Goal: Ask a question: Seek information or help from site administrators or community

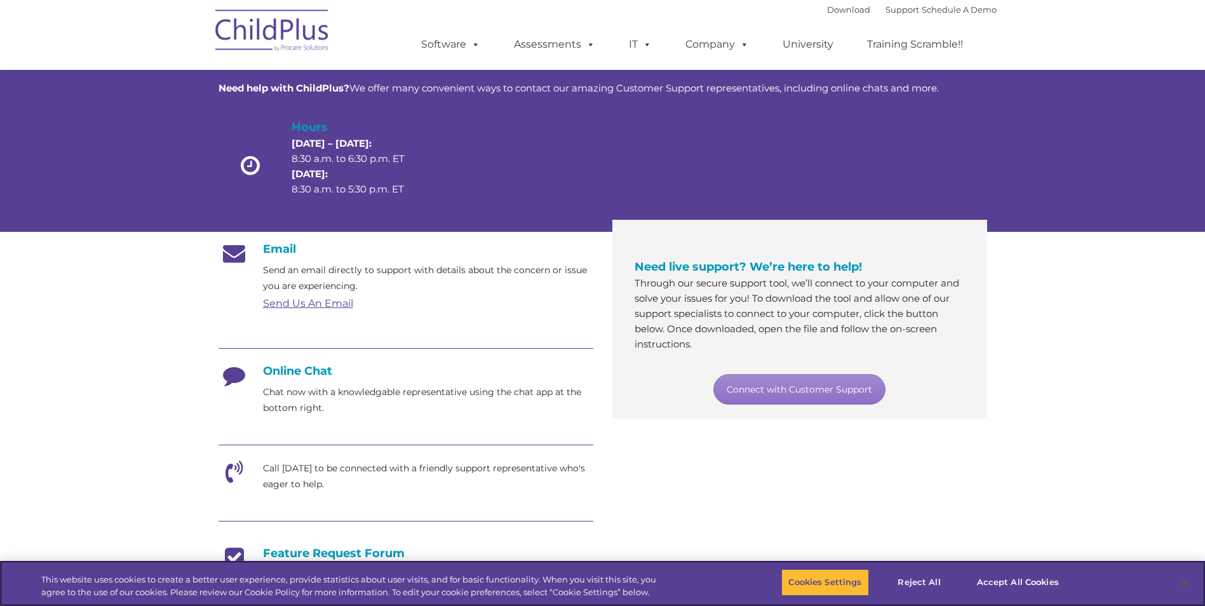
scroll to position [64, 0]
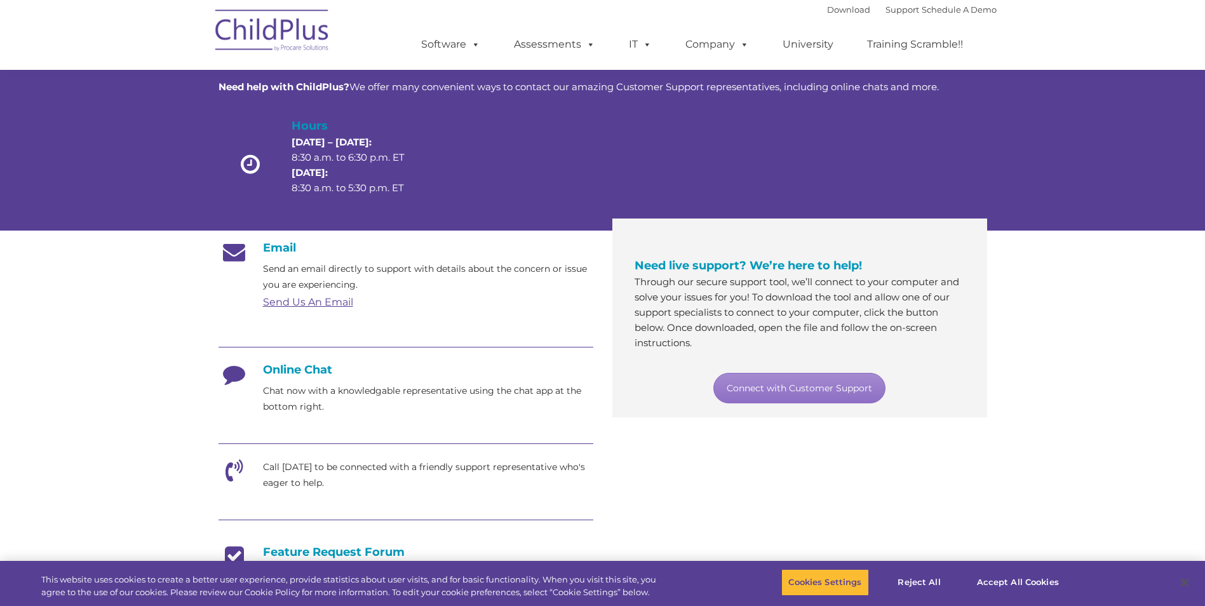
click at [300, 368] on h4 "Online Chat" at bounding box center [405, 370] width 375 height 14
click at [232, 371] on icon at bounding box center [234, 379] width 32 height 32
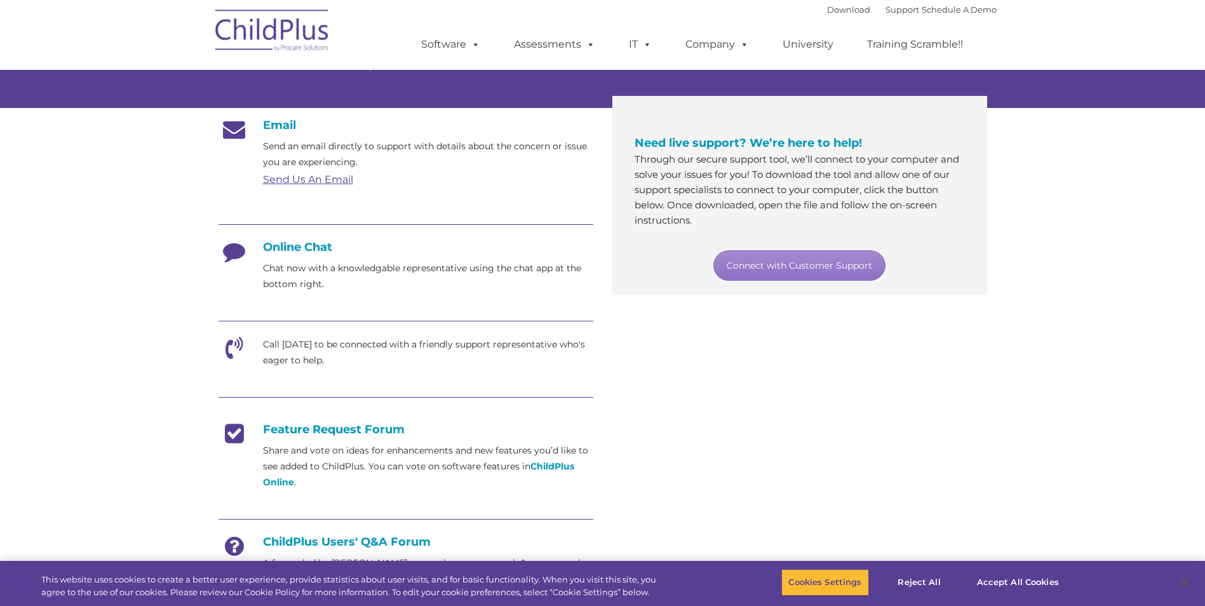
scroll to position [191, 0]
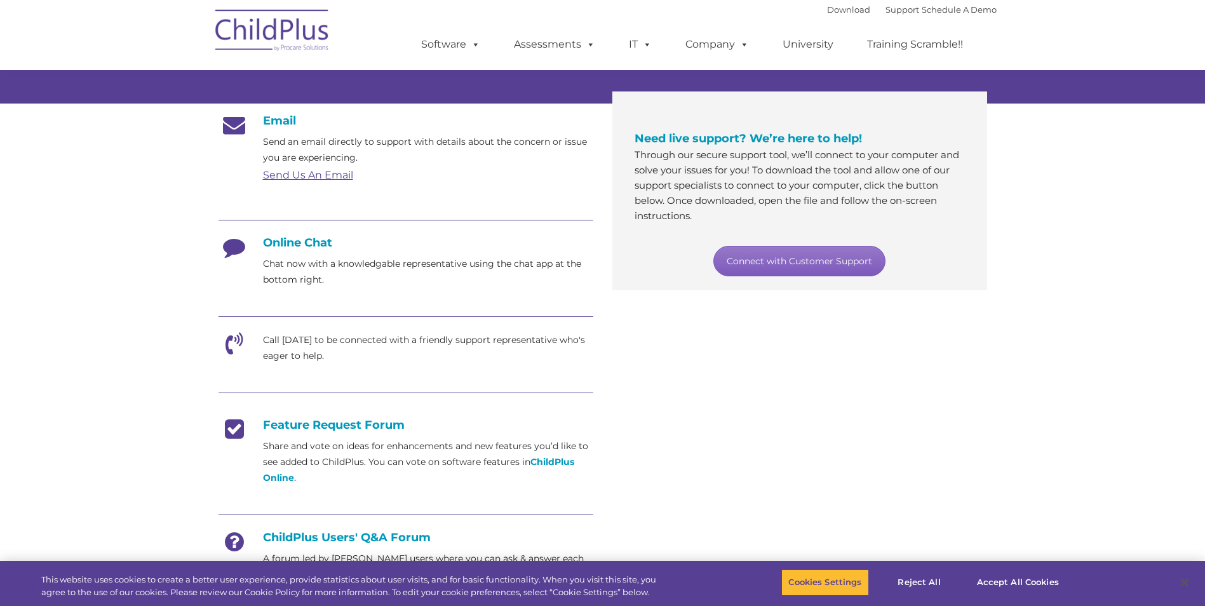
click at [772, 258] on link "Connect with Customer Support" at bounding box center [799, 261] width 172 height 30
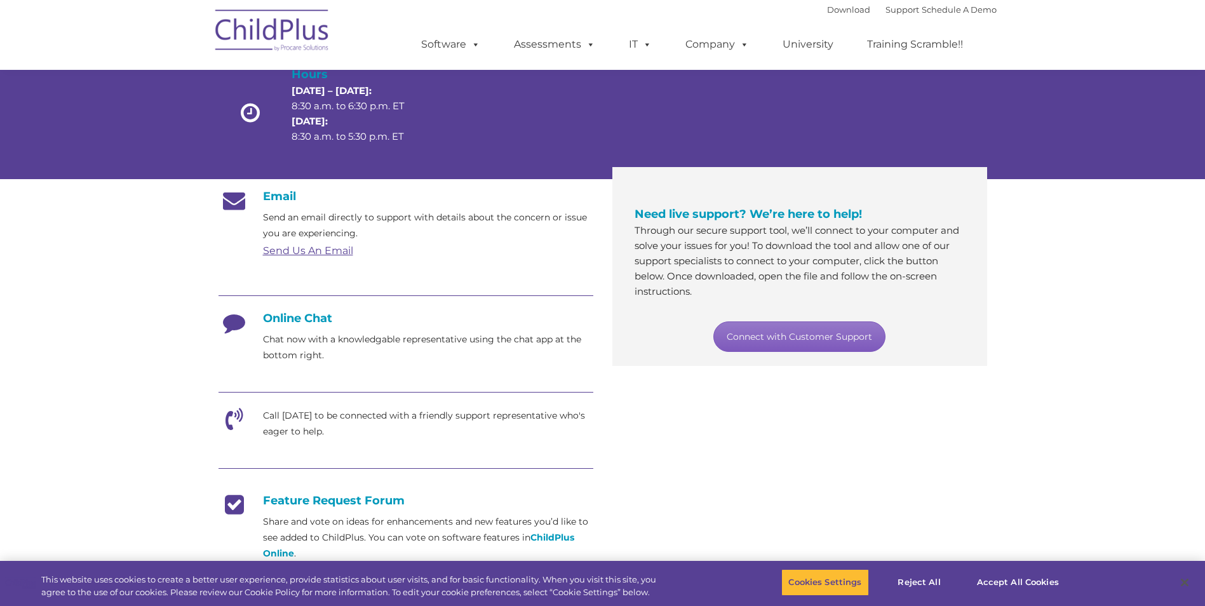
scroll to position [112, 0]
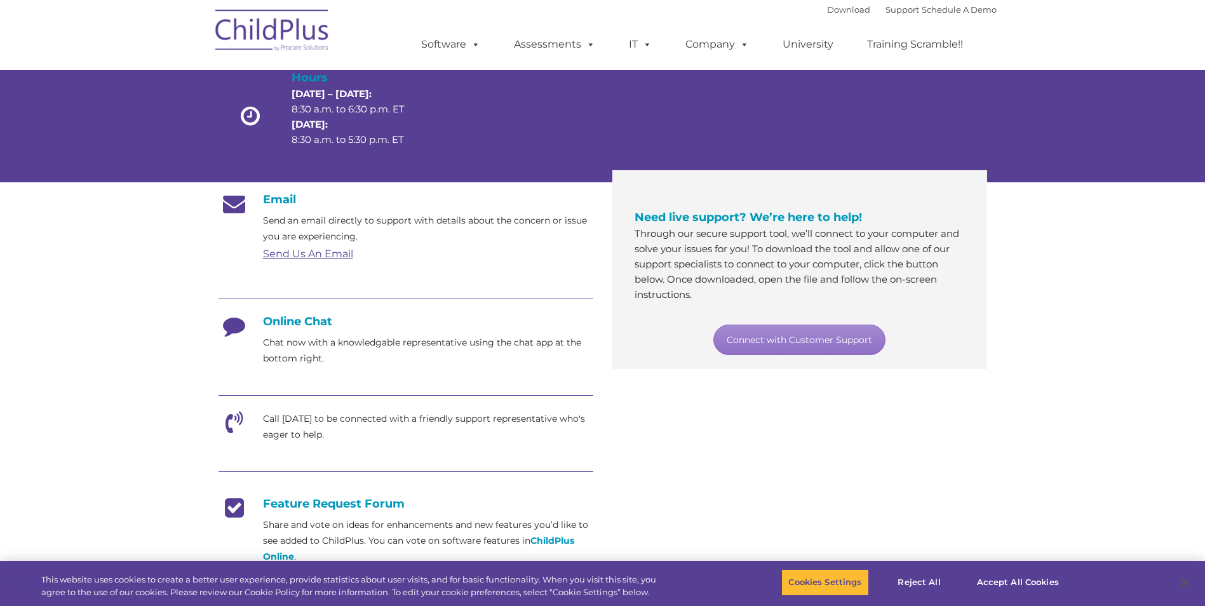
click at [114, 218] on section "Customer Support Need help with ChildPlus? We offer many convenient ways to con…" at bounding box center [602, 377] width 1205 height 979
click at [276, 324] on h4 "Online Chat" at bounding box center [405, 321] width 375 height 14
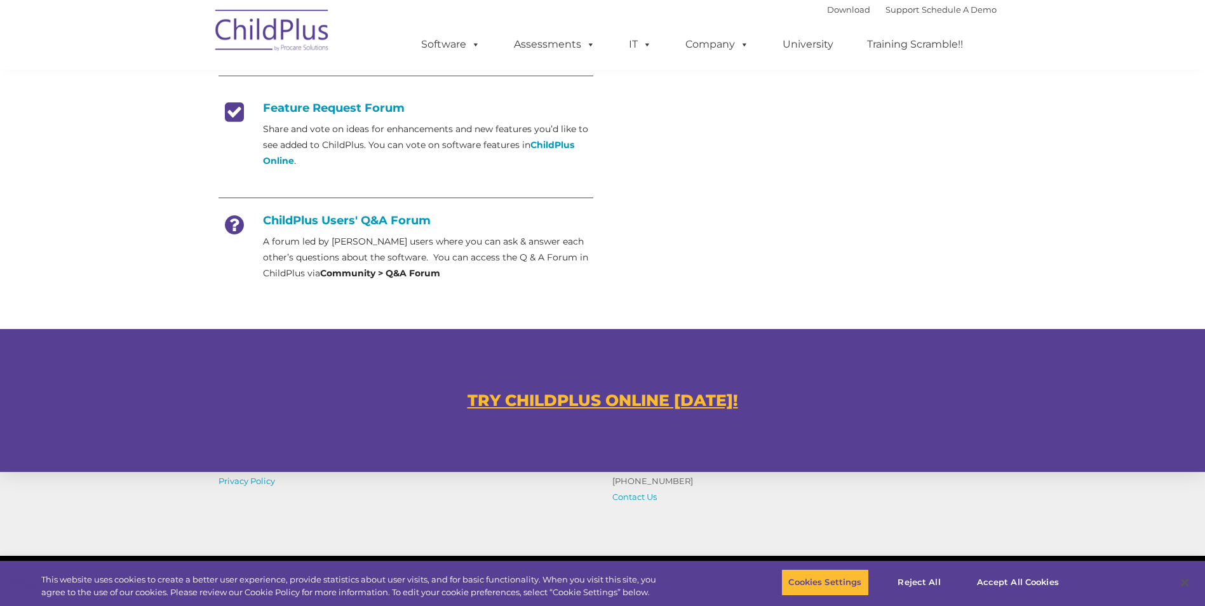
scroll to position [645, 0]
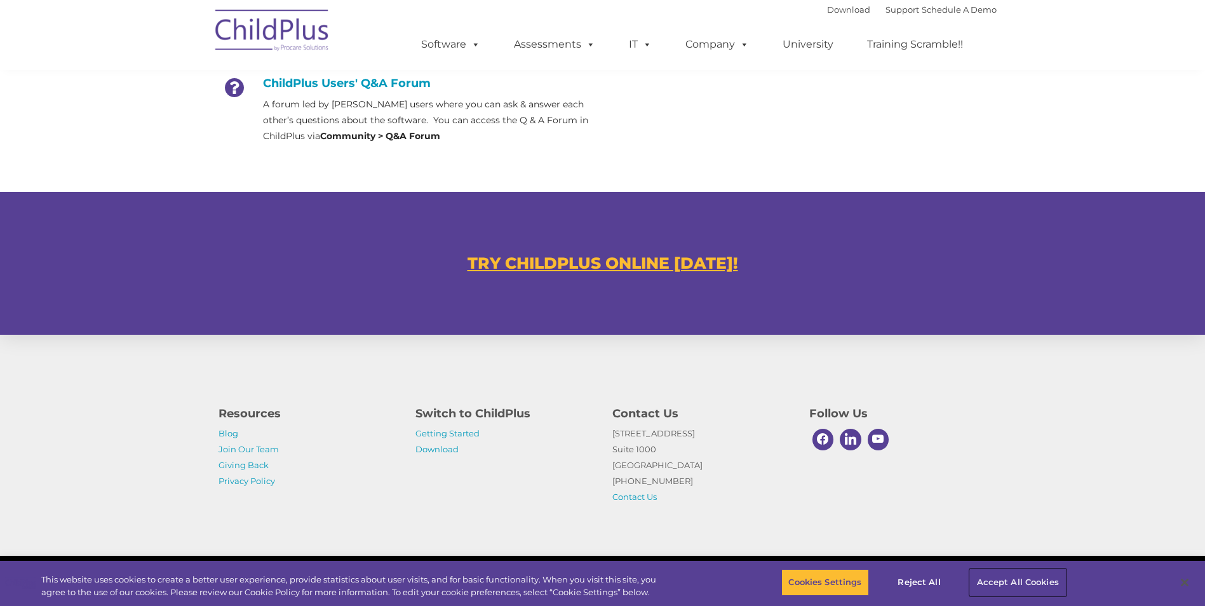
click at [1021, 581] on button "Accept All Cookies" at bounding box center [1018, 582] width 96 height 27
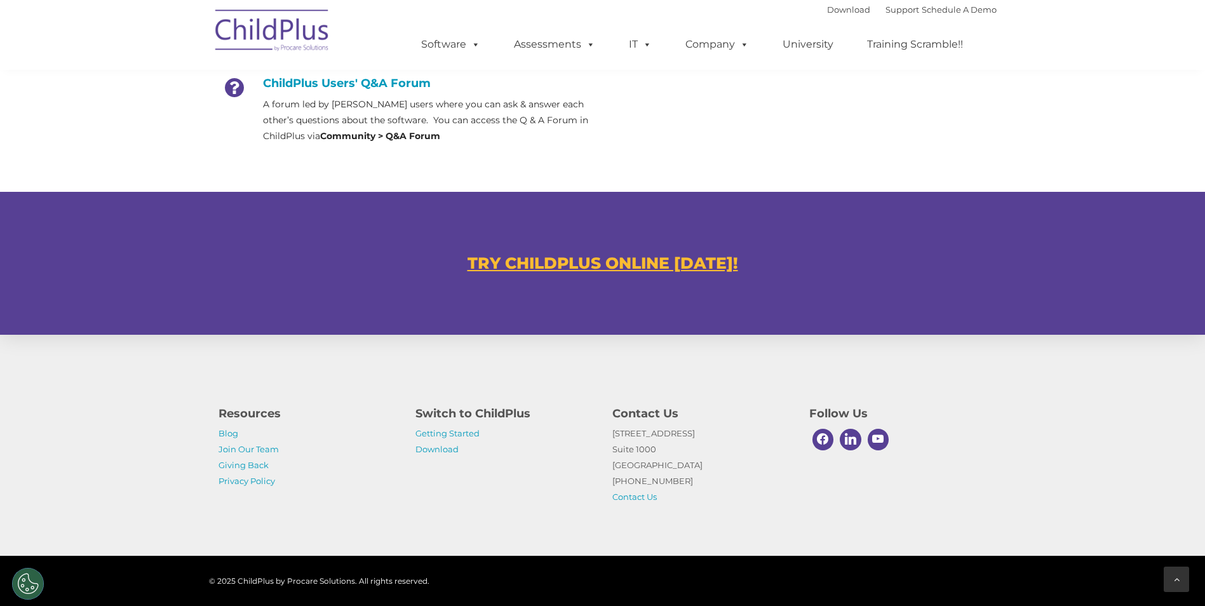
click at [1172, 572] on div at bounding box center [1176, 579] width 25 height 25
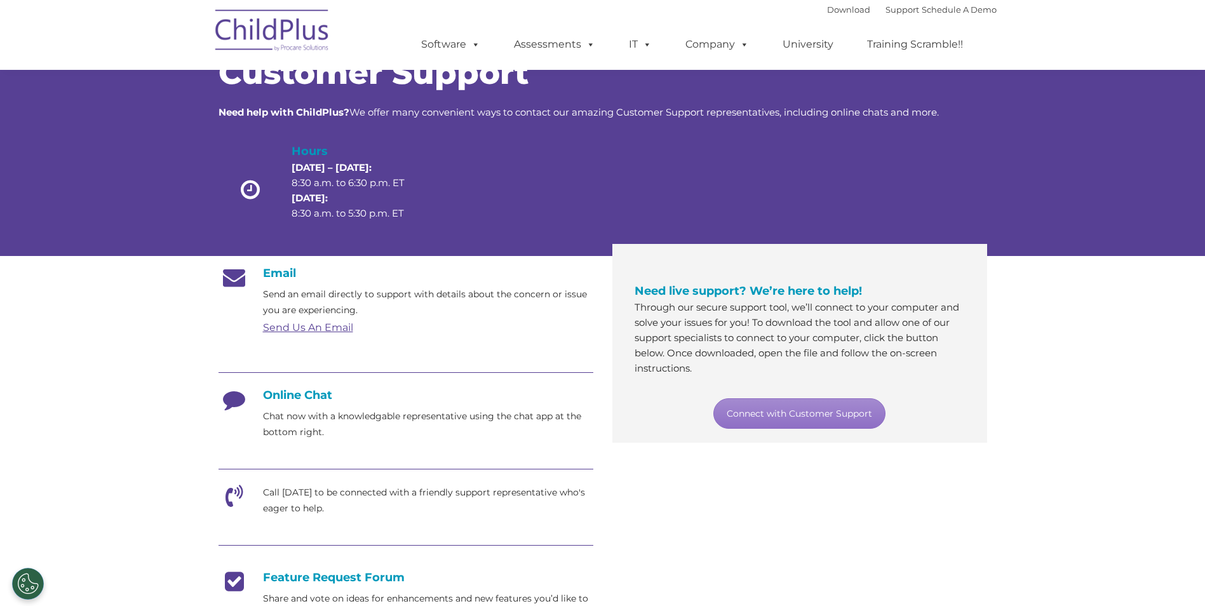
scroll to position [0, 0]
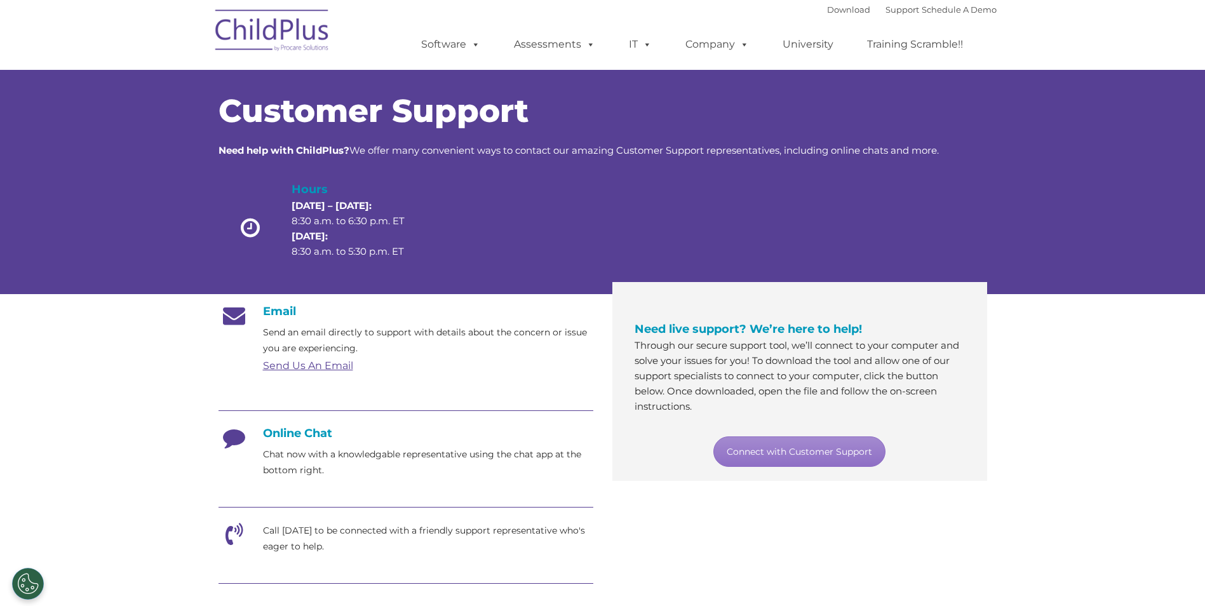
click at [293, 436] on h4 "Online Chat" at bounding box center [405, 433] width 375 height 14
click at [225, 445] on icon at bounding box center [234, 442] width 32 height 32
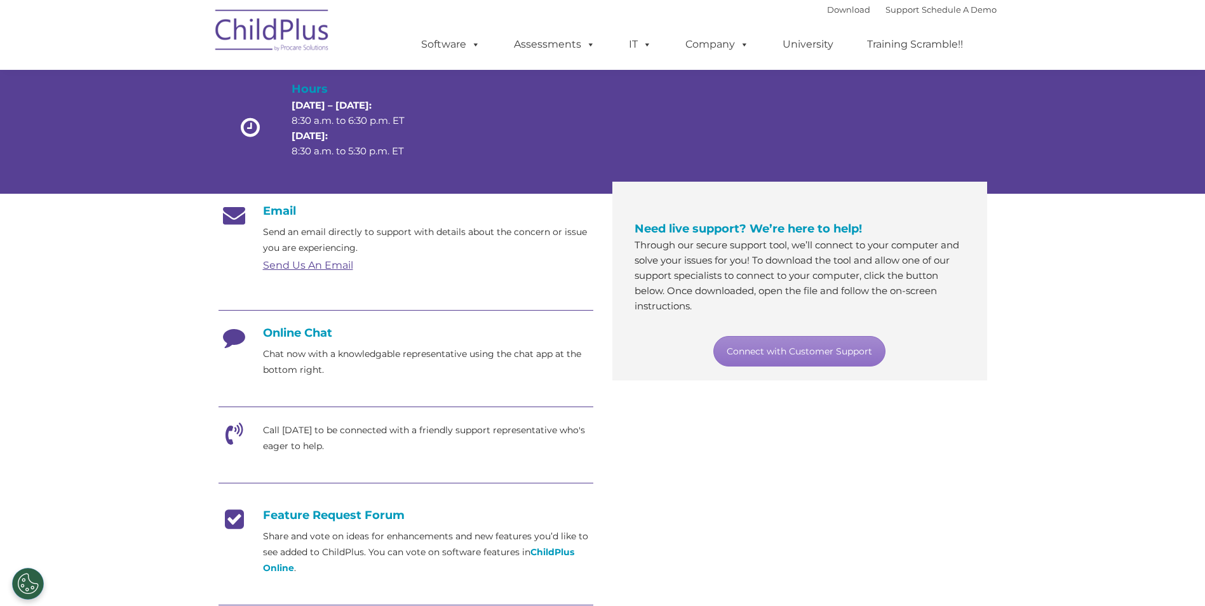
scroll to position [95, 0]
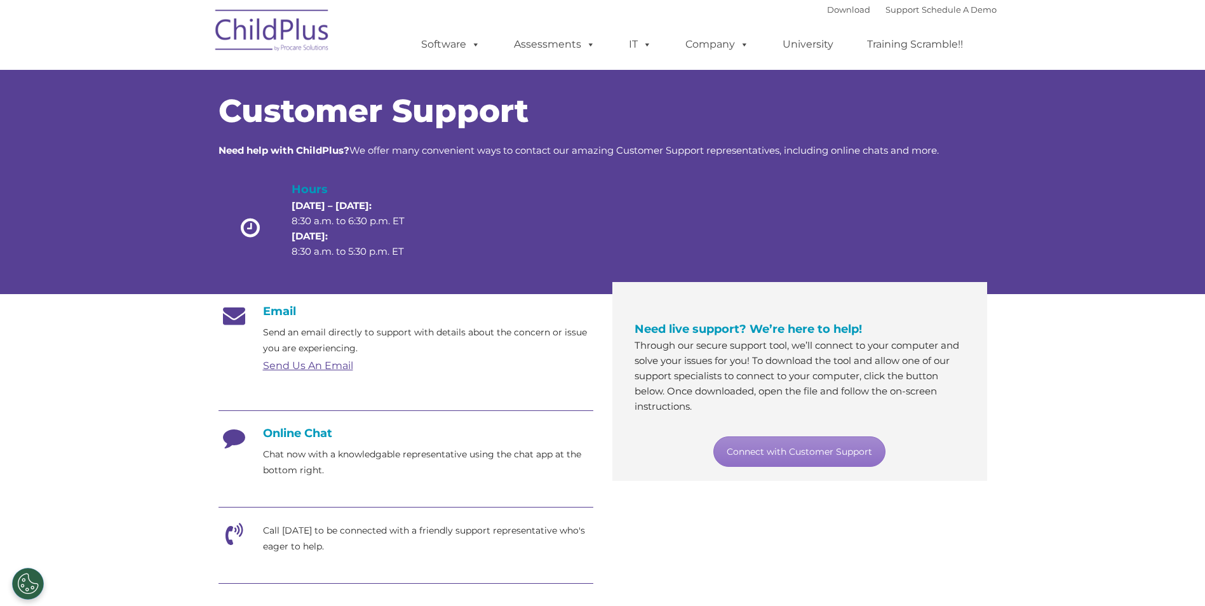
click at [292, 433] on h4 "Online Chat" at bounding box center [405, 433] width 375 height 14
click at [228, 429] on icon at bounding box center [234, 442] width 32 height 32
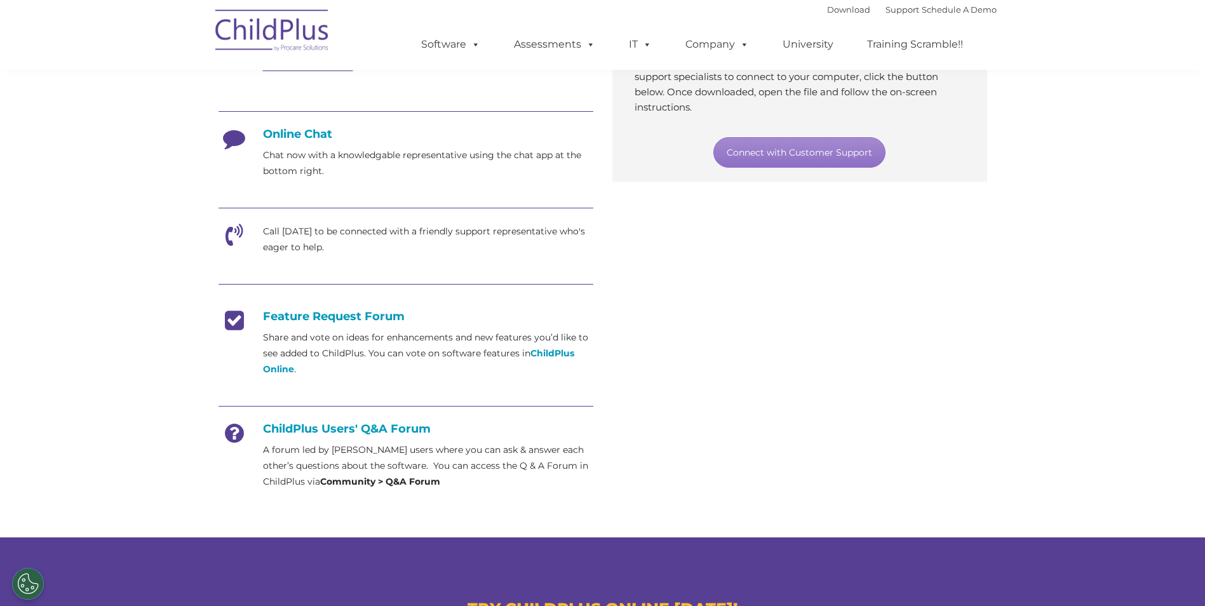
scroll to position [664, 0]
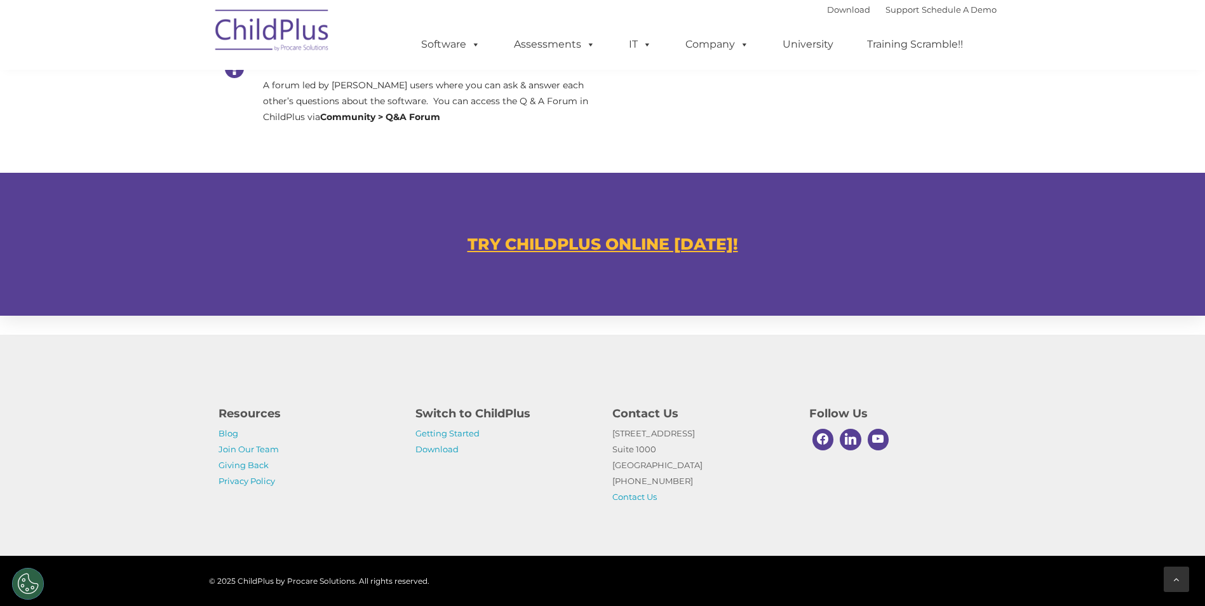
click at [1172, 576] on div at bounding box center [1176, 579] width 25 height 25
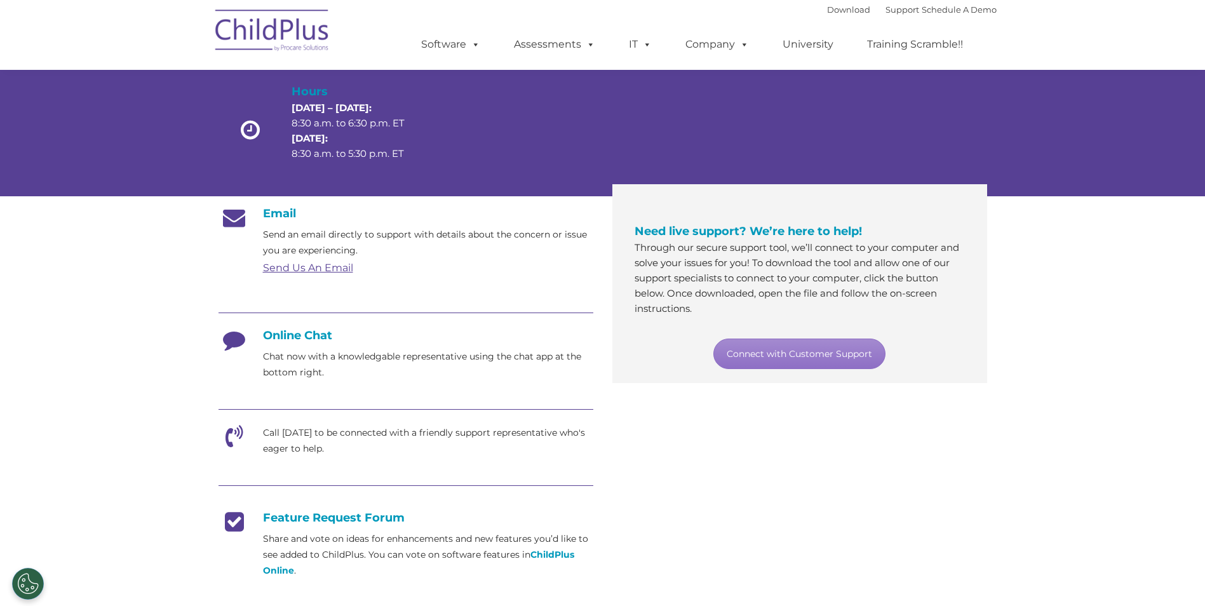
scroll to position [0, 0]
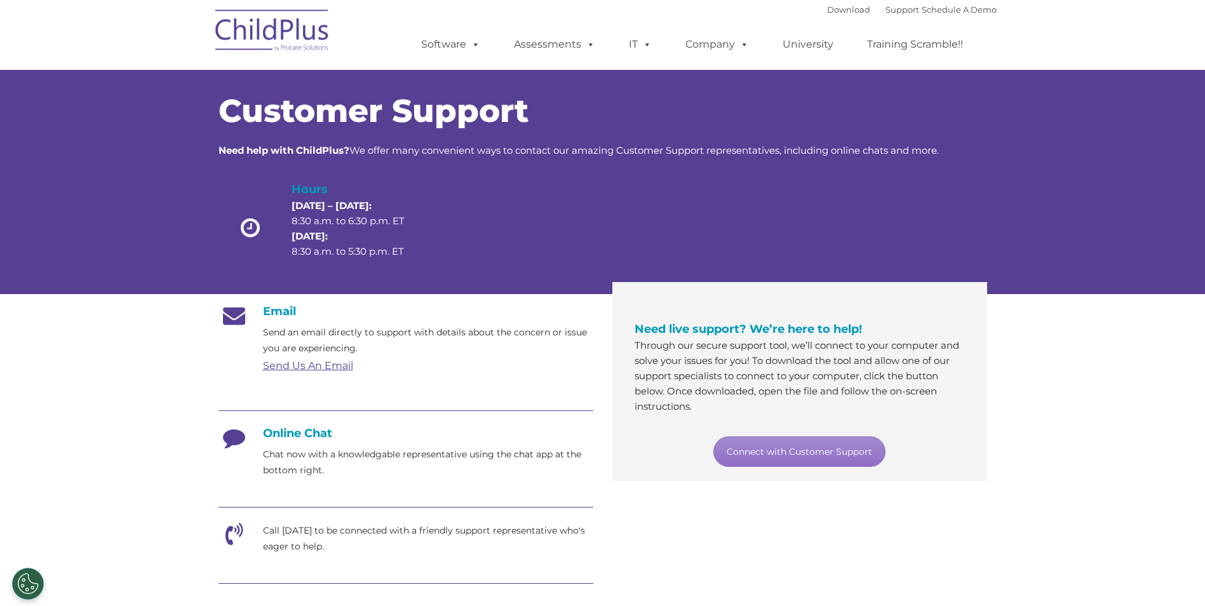
drag, startPoint x: 256, startPoint y: 231, endPoint x: 269, endPoint y: 228, distance: 13.7
click at [256, 231] on icon at bounding box center [250, 228] width 45 height 22
click at [636, 191] on div at bounding box center [666, 230] width 154 height 101
click at [852, 192] on div at bounding box center [820, 230] width 154 height 101
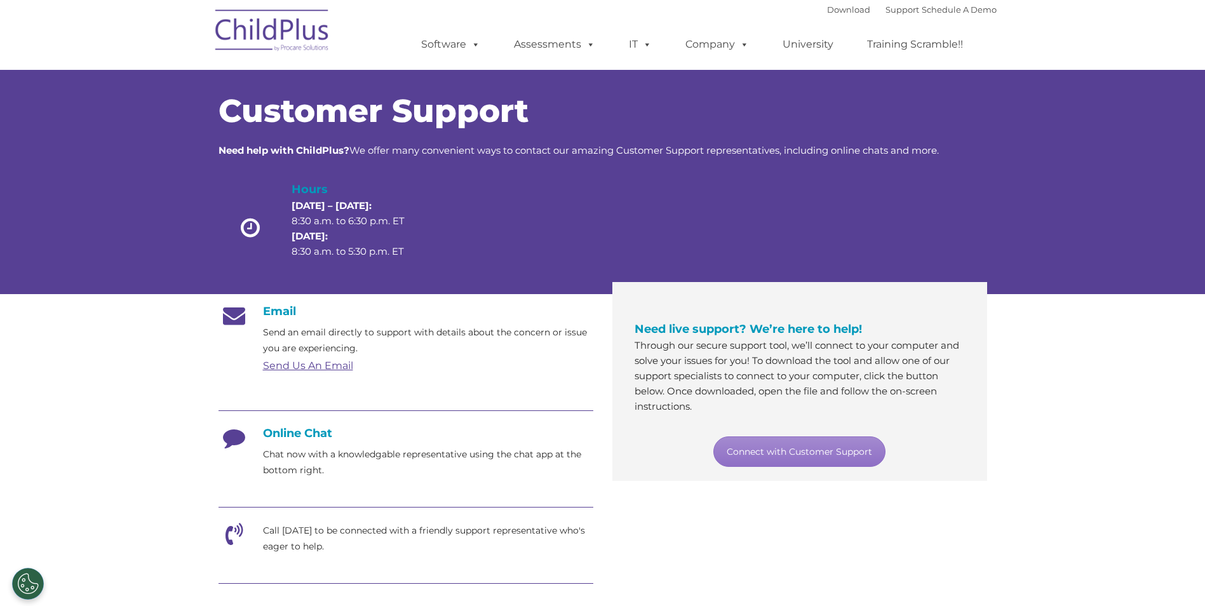
click at [849, 190] on div at bounding box center [820, 230] width 154 height 101
drag, startPoint x: 849, startPoint y: 190, endPoint x: 843, endPoint y: 187, distance: 6.5
click at [843, 187] on div at bounding box center [820, 230] width 154 height 101
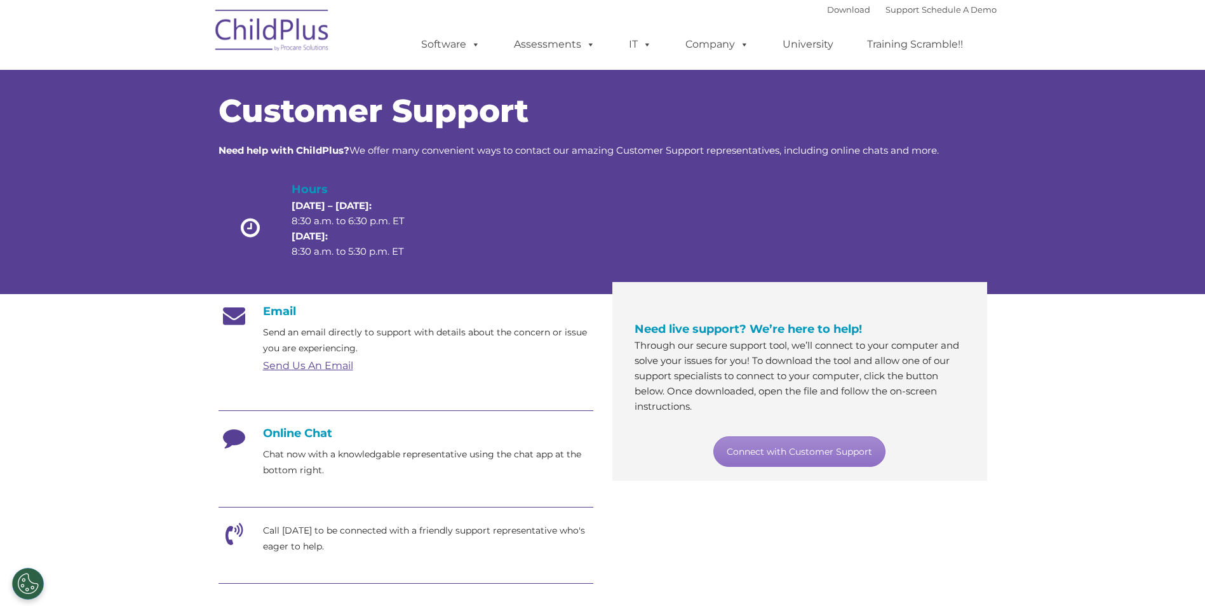
click at [844, 190] on div at bounding box center [820, 230] width 154 height 101
drag, startPoint x: 845, startPoint y: 191, endPoint x: 838, endPoint y: 214, distance: 23.7
click at [856, 204] on div at bounding box center [820, 230] width 154 height 101
click at [279, 392] on div "Email Send an email directly to support with details about the concern or issue…" at bounding box center [405, 546] width 375 height 485
click at [271, 455] on p "Chat now with a knowledgable representative using the chat app at the bottom ri…" at bounding box center [428, 462] width 330 height 32
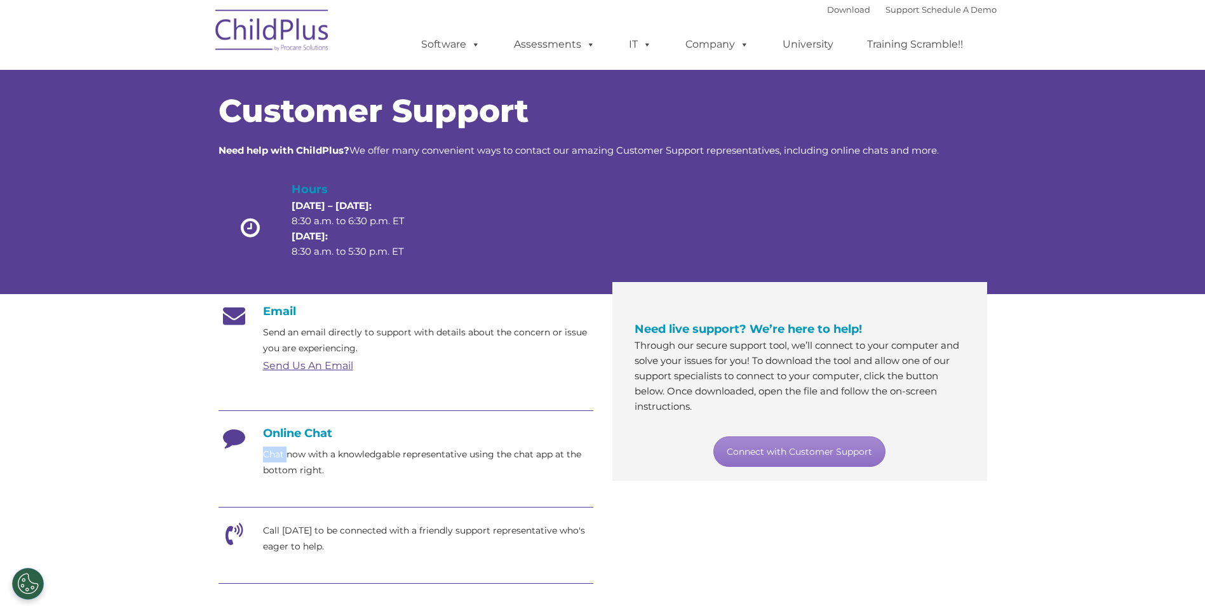
click at [268, 453] on p "Chat now with a knowledgable representative using the chat app at the bottom ri…" at bounding box center [428, 462] width 330 height 32
drag, startPoint x: 268, startPoint y: 453, endPoint x: 242, endPoint y: 433, distance: 33.0
click at [242, 433] on icon at bounding box center [234, 442] width 32 height 32
click at [250, 435] on h4 "Online Chat" at bounding box center [405, 433] width 375 height 14
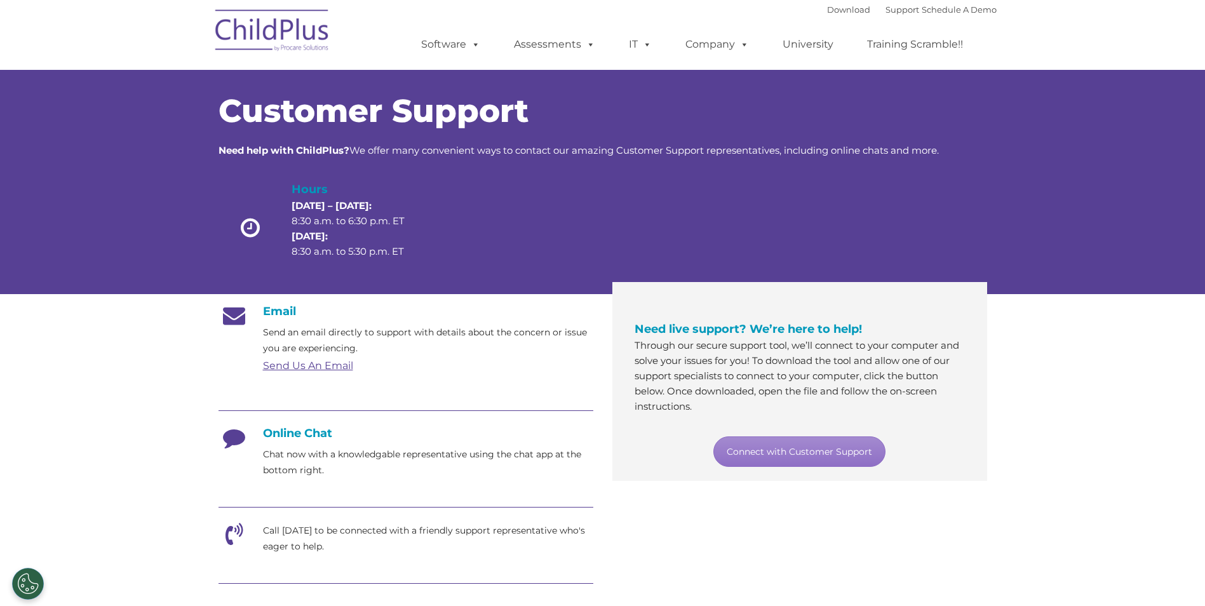
click at [271, 434] on h4 "Online Chat" at bounding box center [405, 433] width 375 height 14
click at [423, 4] on div "Download Support | Schedule A Demo  MENU MENU Software ChildPlus: The original…" at bounding box center [696, 35] width 601 height 70
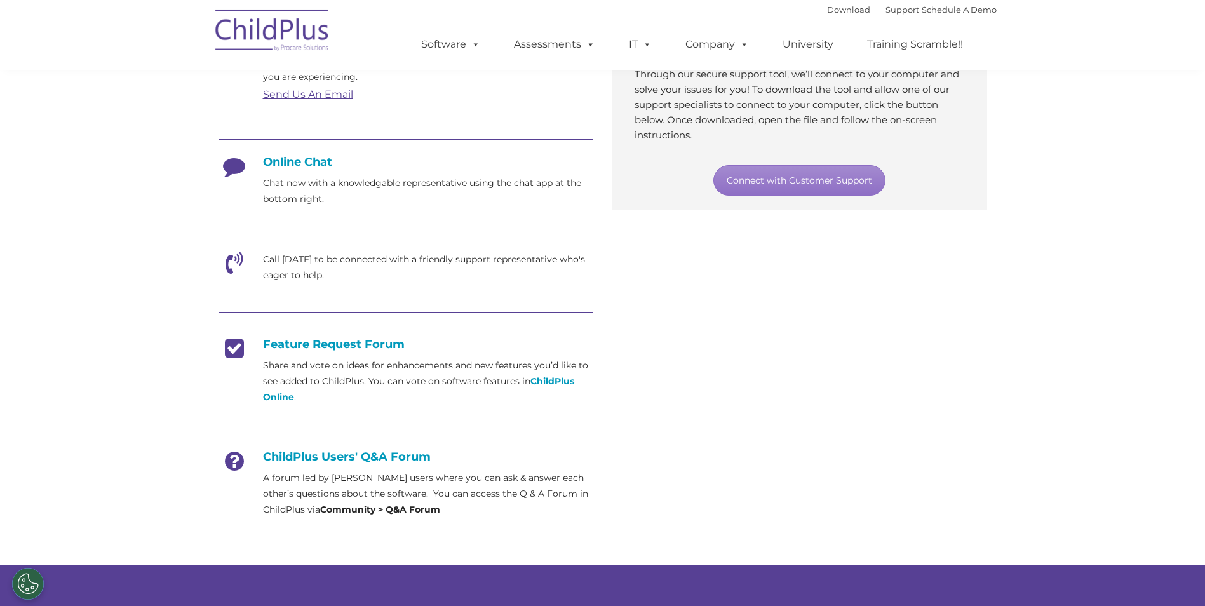
scroll to position [268, 0]
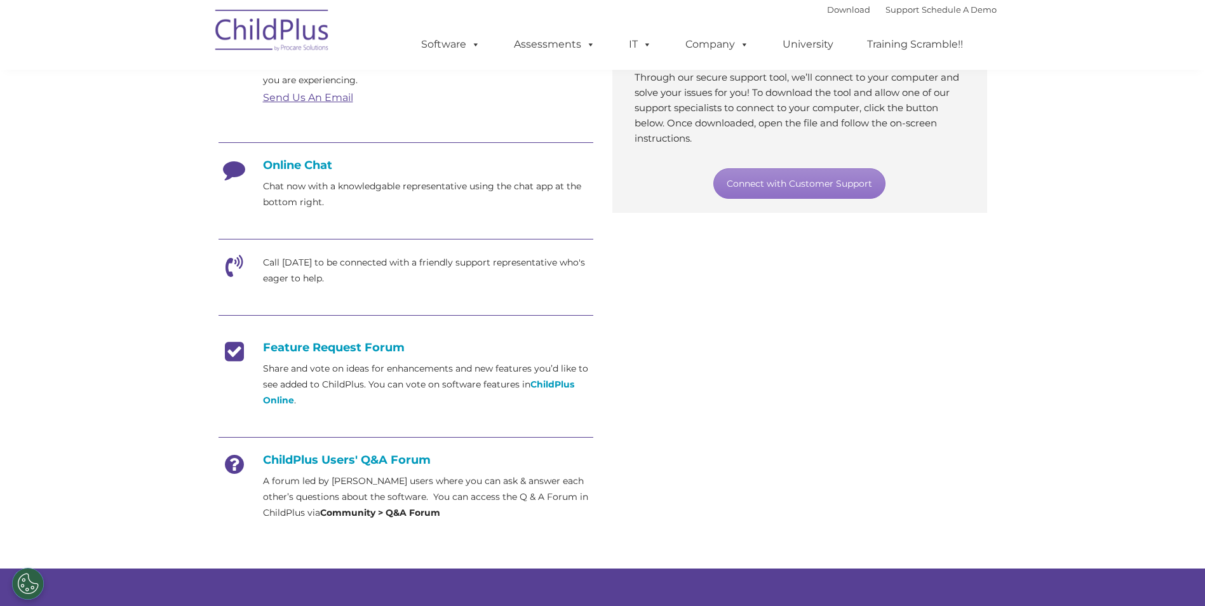
click at [291, 159] on h4 "Online Chat" at bounding box center [405, 165] width 375 height 14
click at [294, 165] on h4 "Online Chat" at bounding box center [405, 165] width 375 height 14
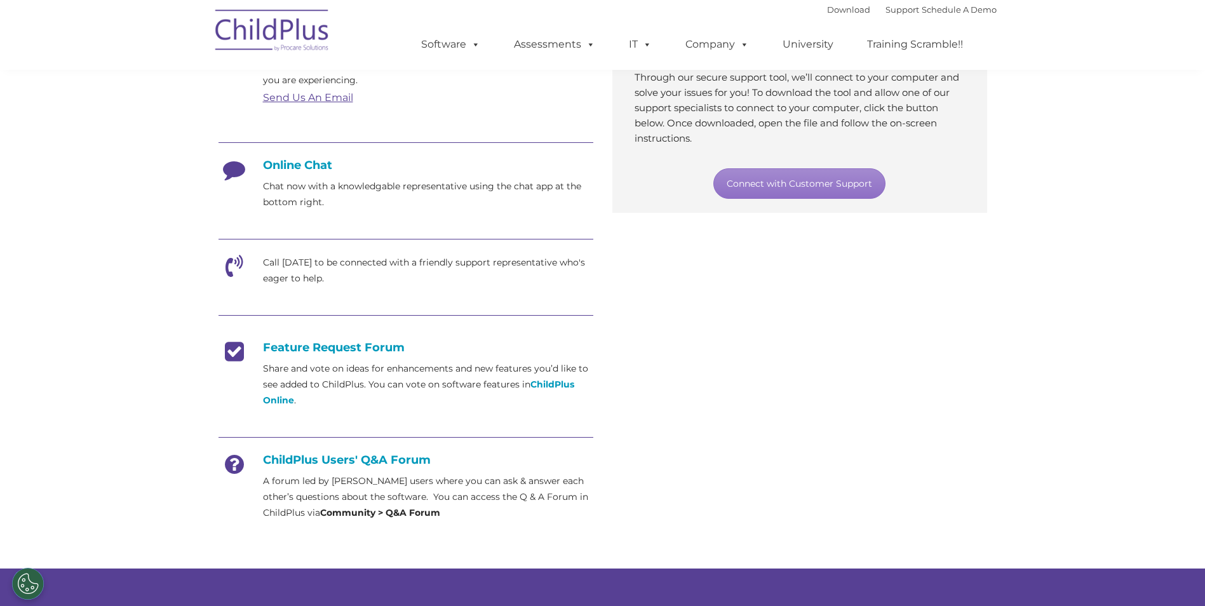
drag, startPoint x: 294, startPoint y: 165, endPoint x: 240, endPoint y: 173, distance: 54.6
click at [240, 173] on icon at bounding box center [234, 174] width 32 height 32
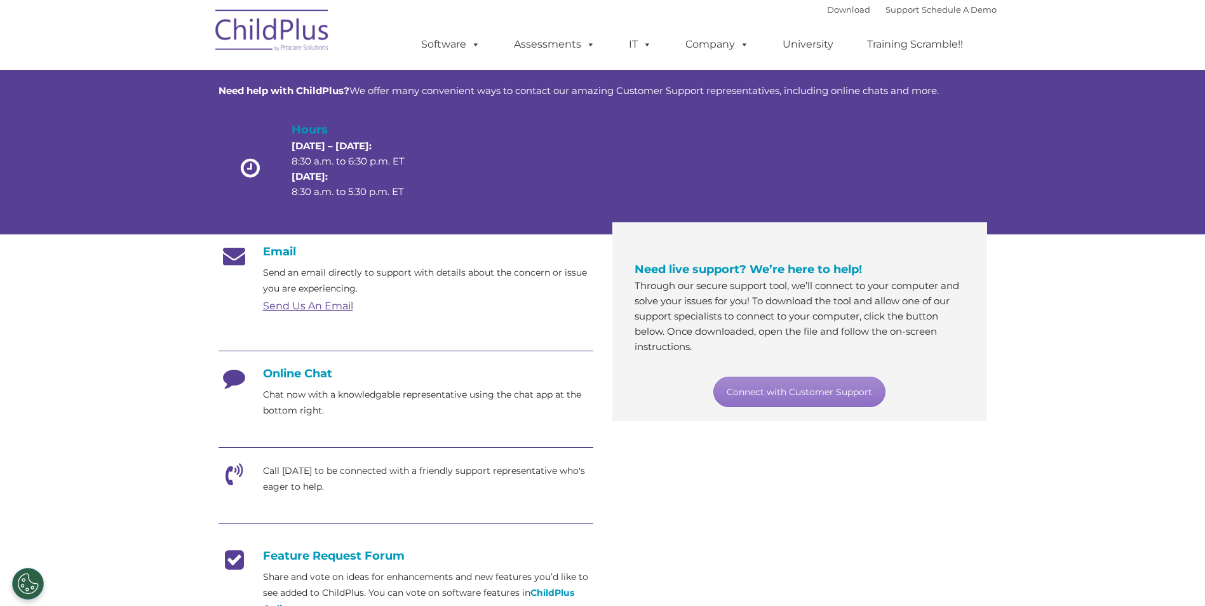
scroll to position [0, 0]
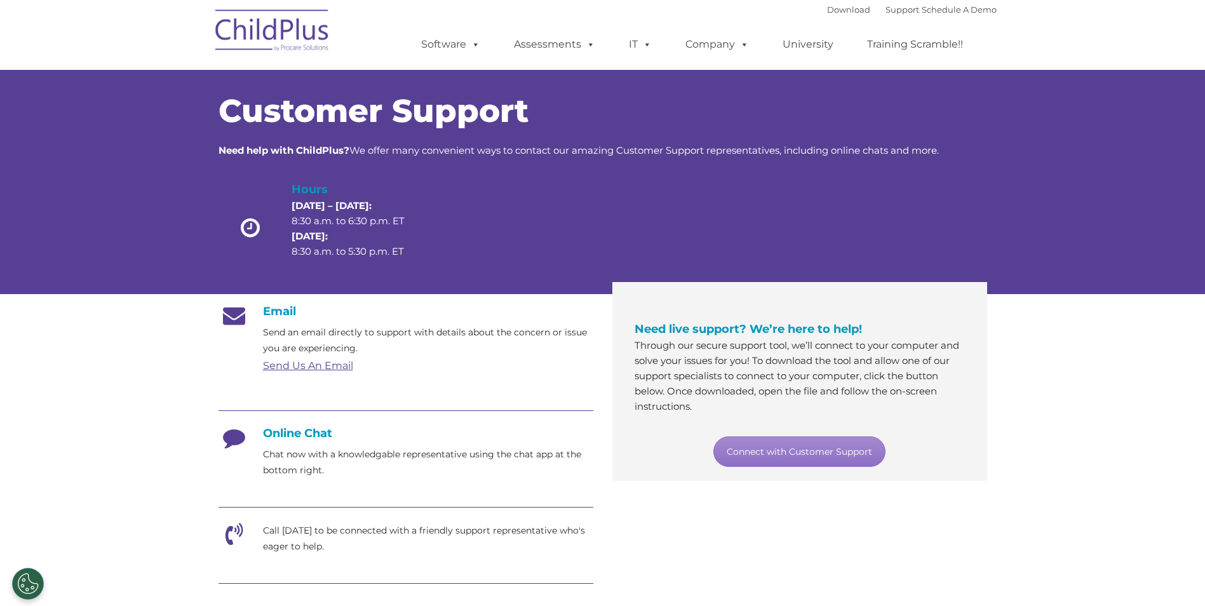
click at [308, 145] on strong "Need help with ChildPlus?" at bounding box center [283, 150] width 131 height 12
click at [243, 319] on icon at bounding box center [234, 320] width 32 height 32
click at [335, 363] on link "Send Us An Email" at bounding box center [308, 365] width 90 height 12
click at [286, 436] on h4 "Online Chat" at bounding box center [405, 433] width 375 height 14
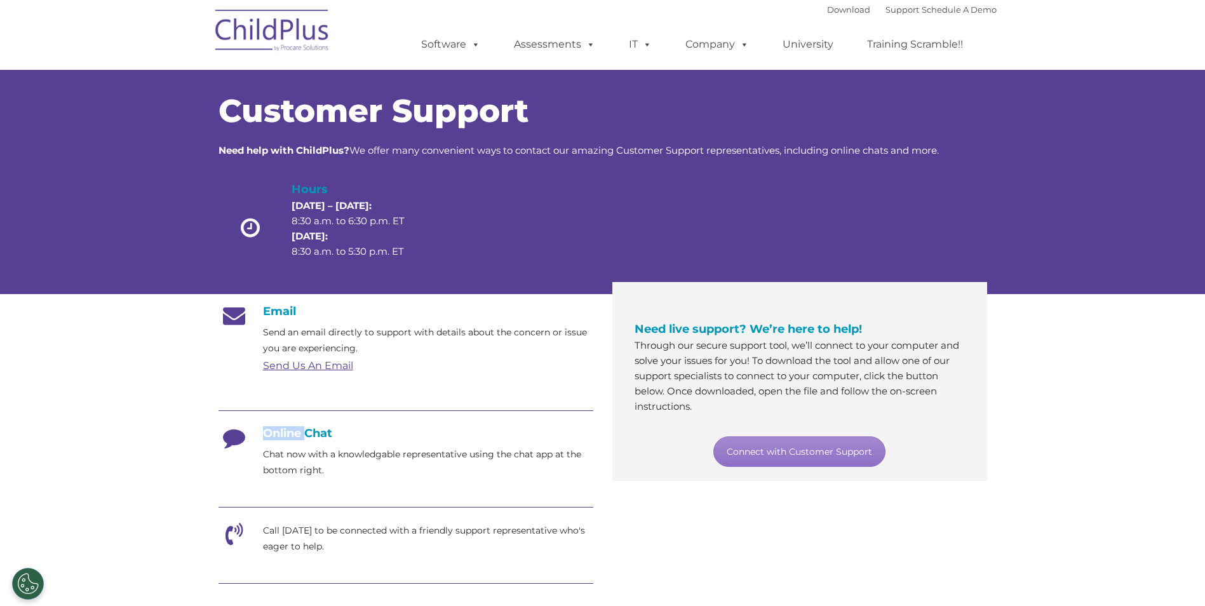
click at [287, 436] on h4 "Online Chat" at bounding box center [405, 433] width 375 height 14
click at [291, 434] on h4 "Online Chat" at bounding box center [405, 433] width 375 height 14
click at [344, 7] on div "Download Support | Schedule A Demo  MENU MENU Software ChildPlus: The original…" at bounding box center [603, 35] width 788 height 70
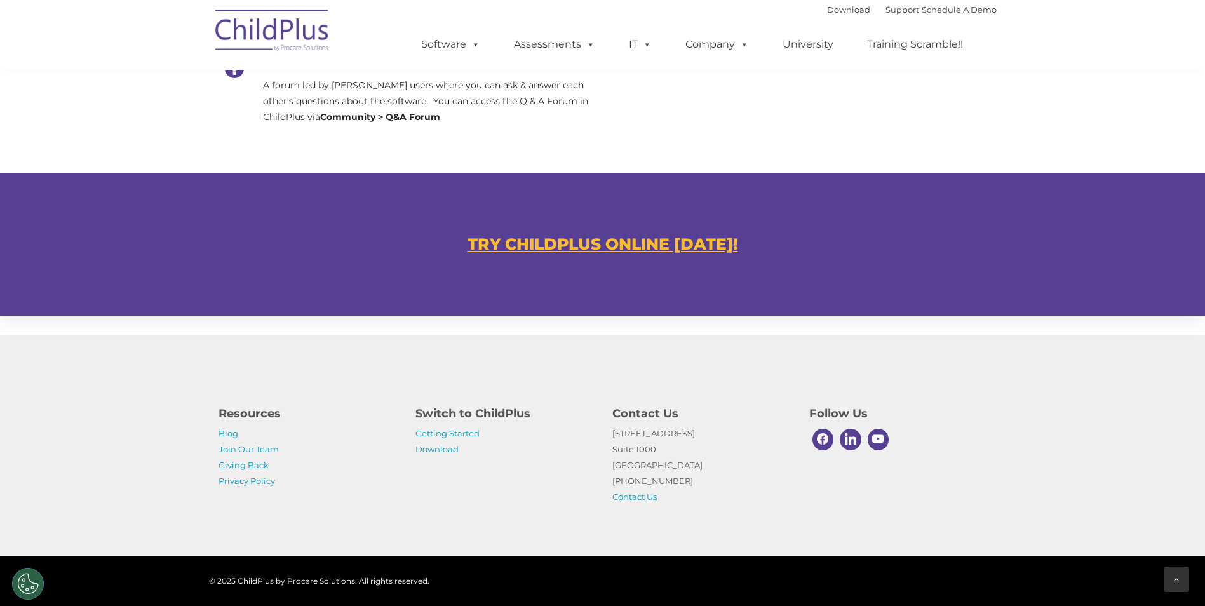
click at [1179, 578] on icon at bounding box center [1177, 579] width 6 height 9
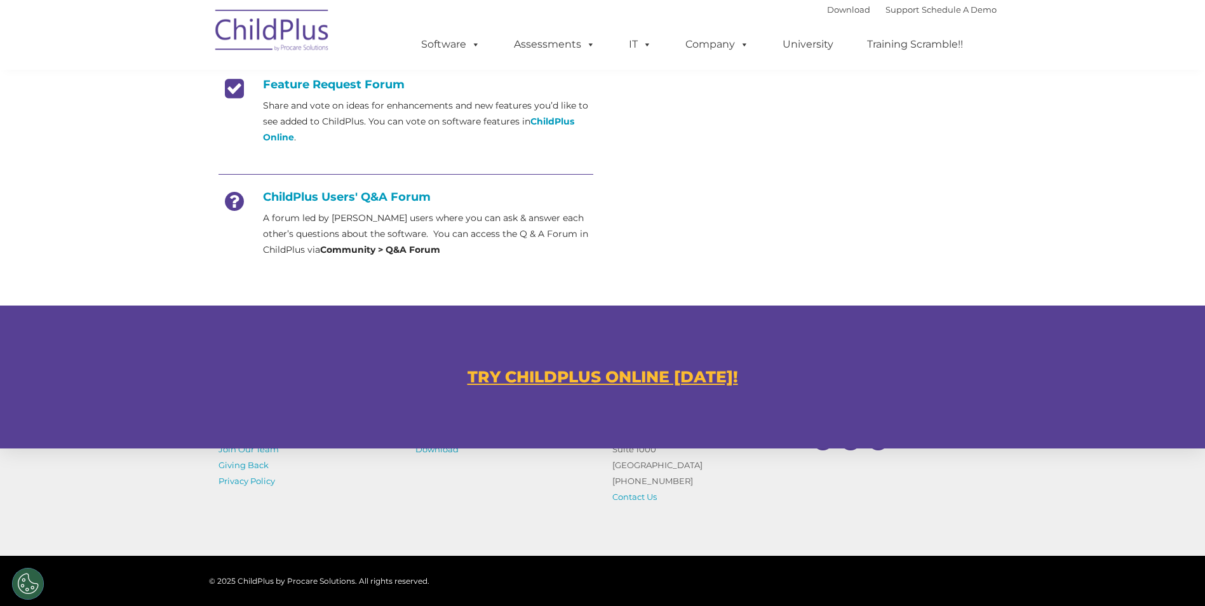
scroll to position [664, 0]
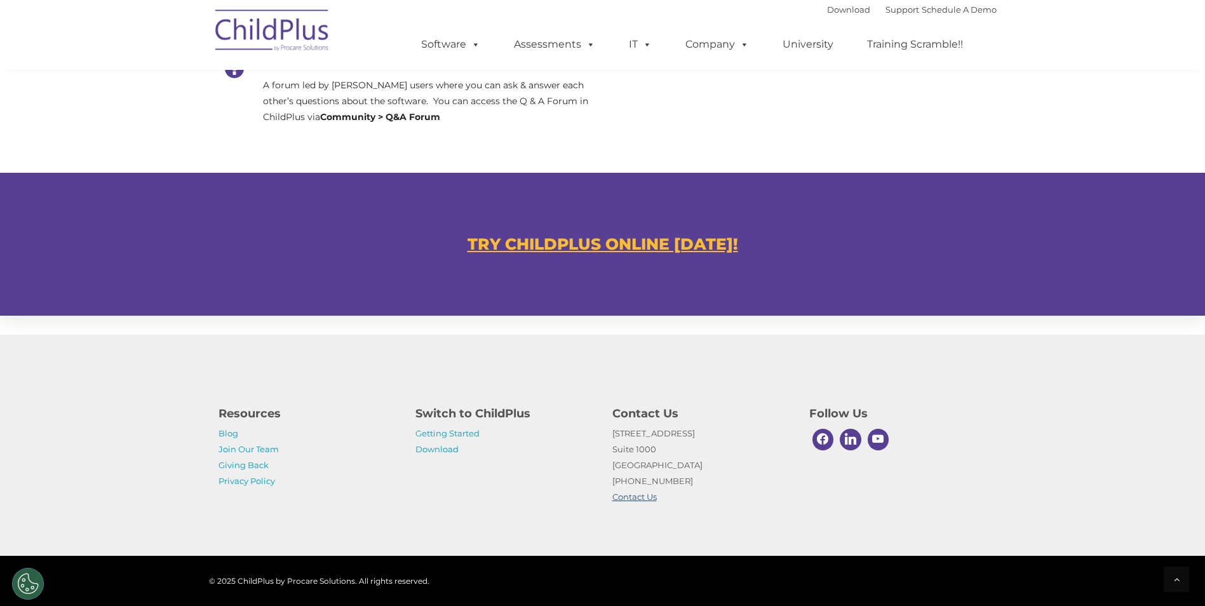
click at [634, 495] on link "Contact Us" at bounding box center [634, 497] width 44 height 10
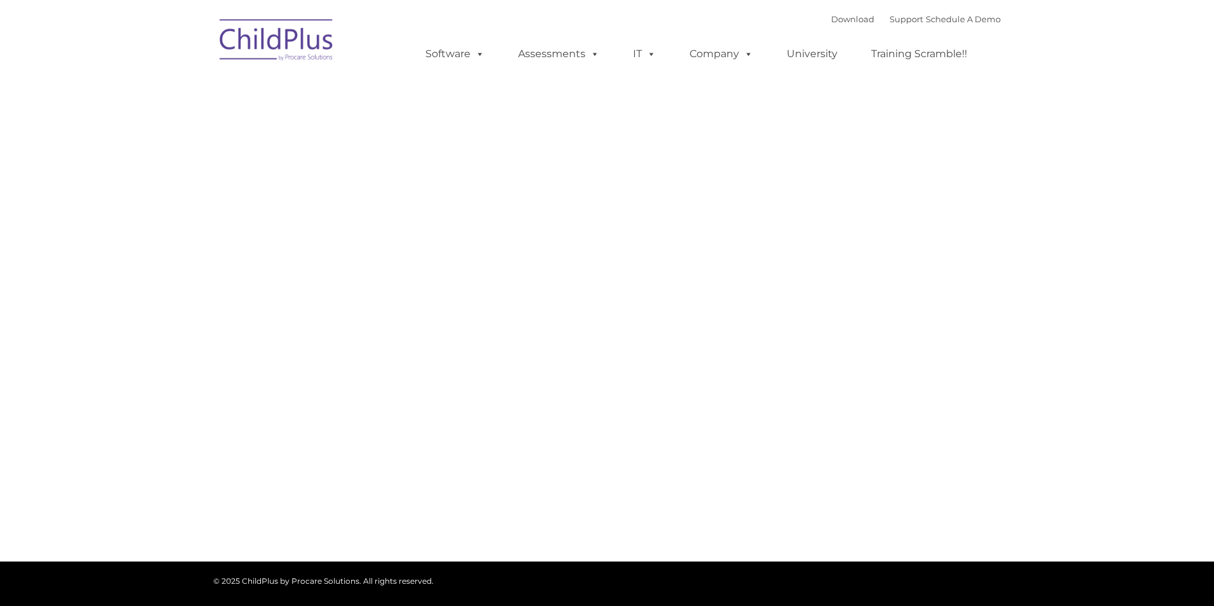
type input ""
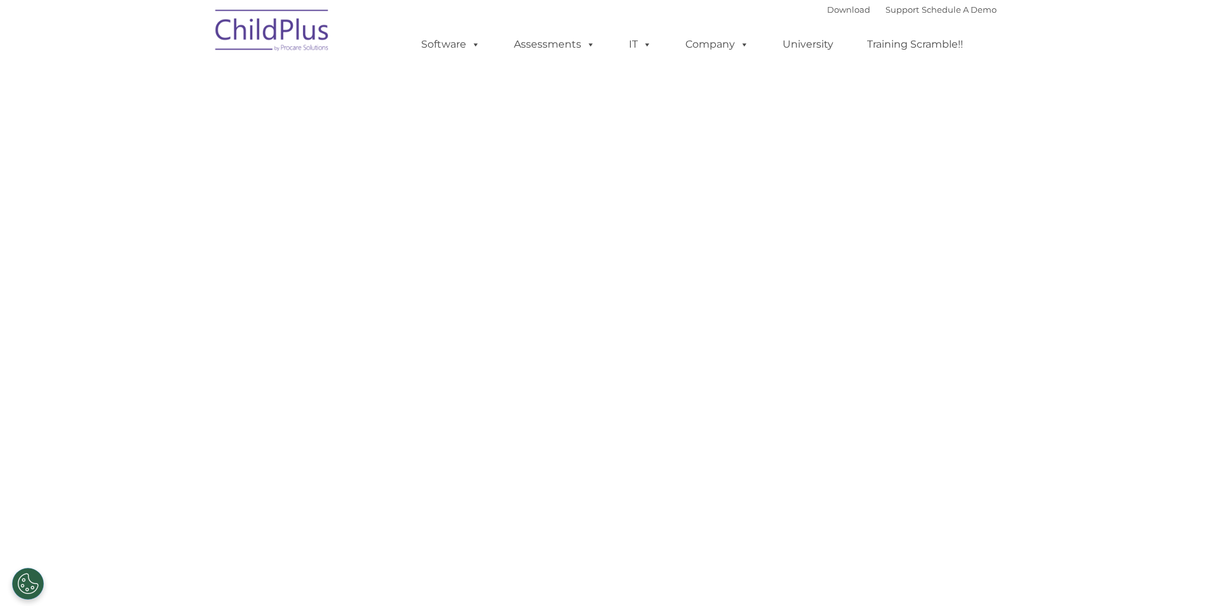
select select "MEDIUM"
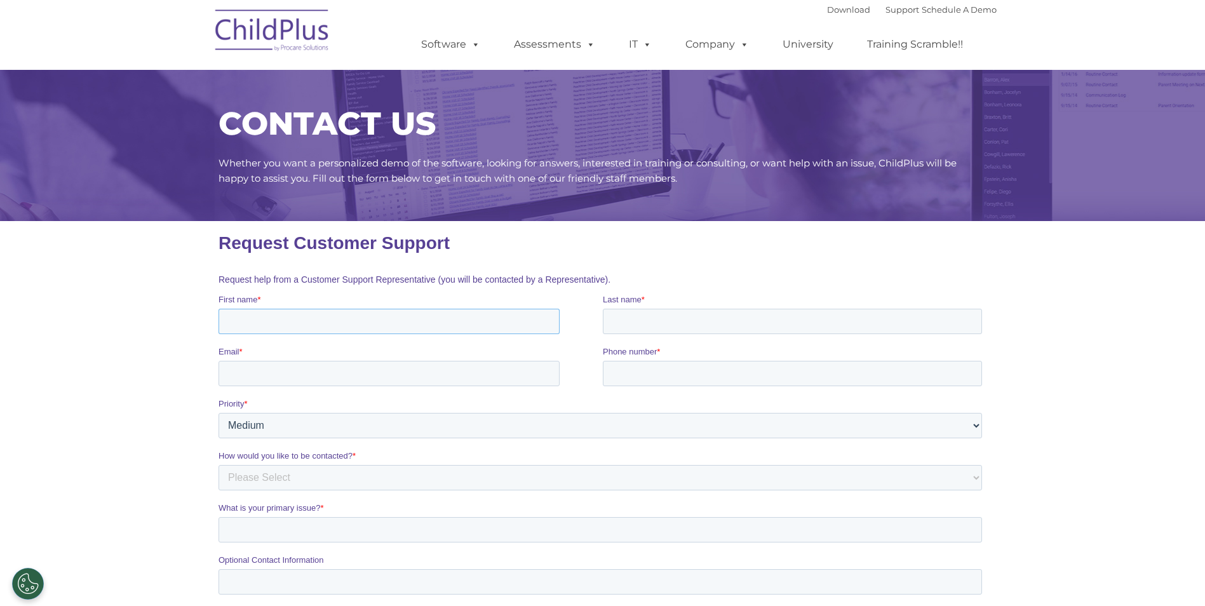
click at [277, 319] on input "First name *" at bounding box center [388, 321] width 341 height 25
type input "Sinead"
type input "[PERSON_NAME]"
type input "[EMAIL_ADDRESS][DOMAIN_NAME]"
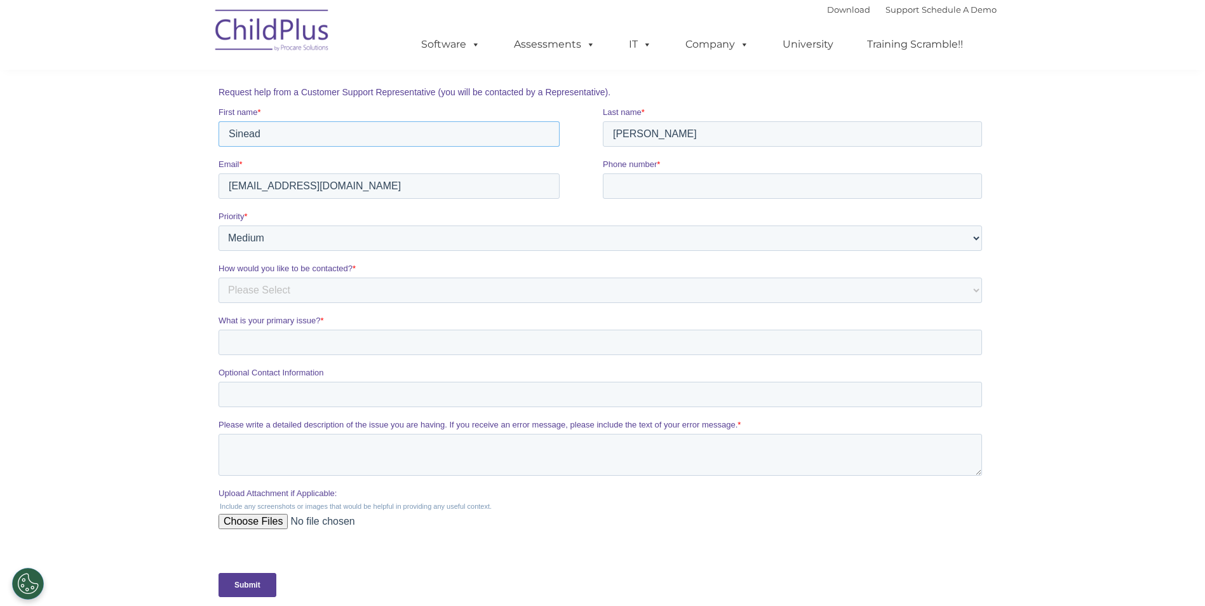
scroll to position [191, 0]
click at [250, 230] on select "Please Select Low Medium High" at bounding box center [599, 234] width 763 height 25
select select "HIGH"
click at [218, 222] on select "Please Select Low Medium High" at bounding box center [599, 234] width 763 height 25
click at [256, 276] on select "Please Select Phone Email" at bounding box center [599, 286] width 763 height 25
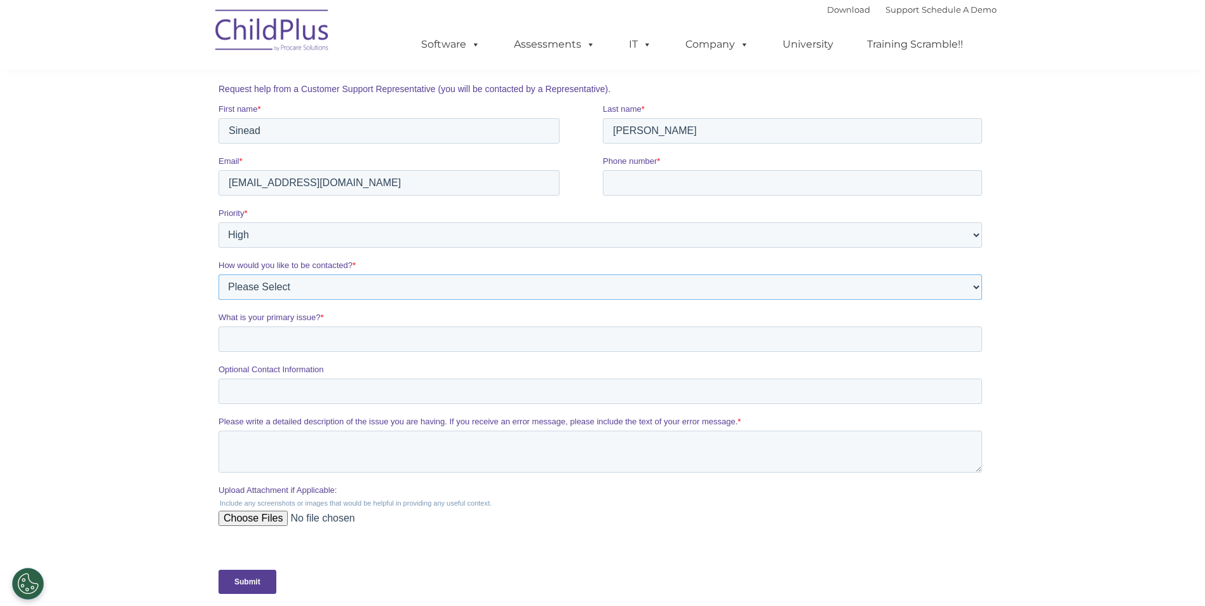
select select "Email"
click at [218, 274] on select "Please Select Phone Email" at bounding box center [599, 286] width 763 height 25
click at [250, 339] on input "What is your primary issue? *" at bounding box center [599, 338] width 763 height 25
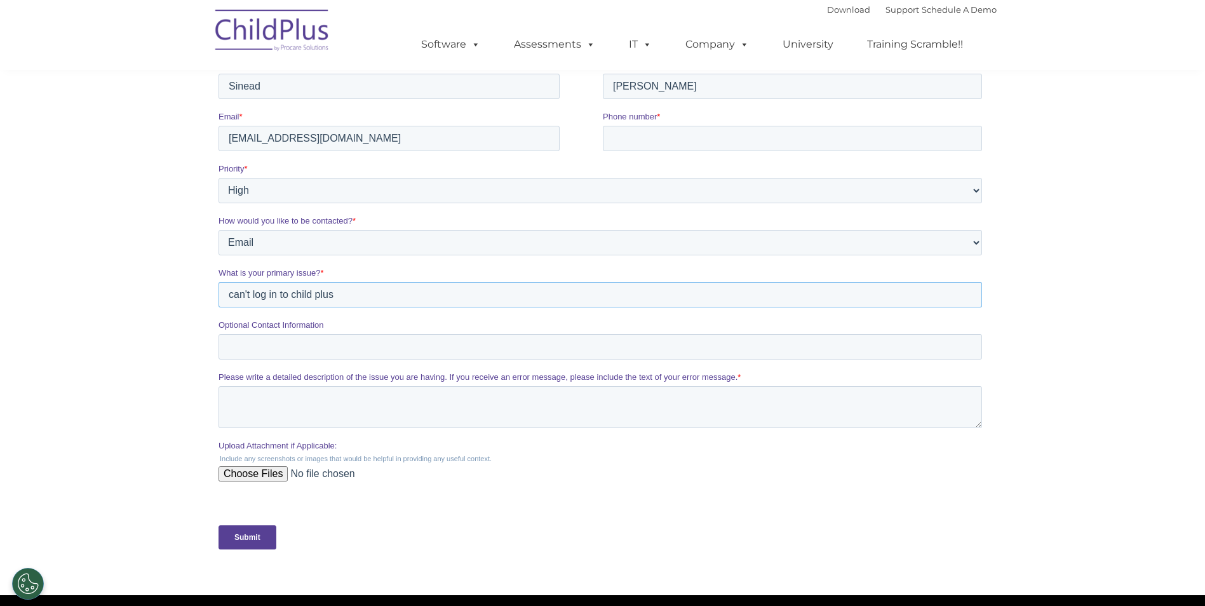
scroll to position [254, 0]
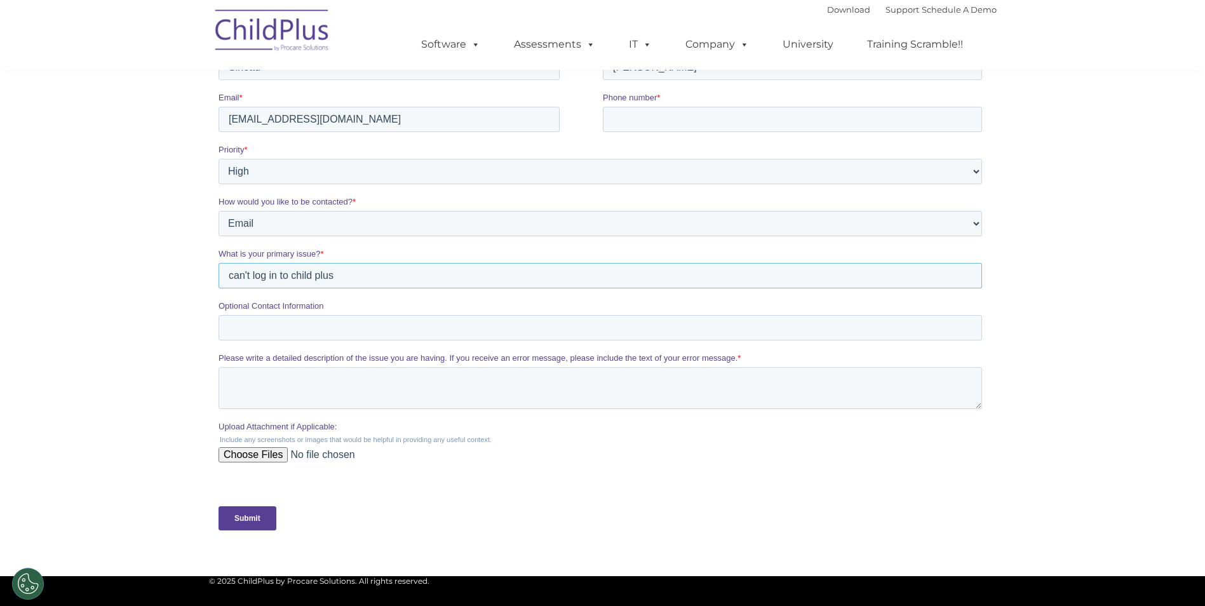
type input "can't log in to child plus"
click at [226, 393] on textarea "Please write a detailed description of the issue you are having. If you receive…" at bounding box center [599, 388] width 763 height 42
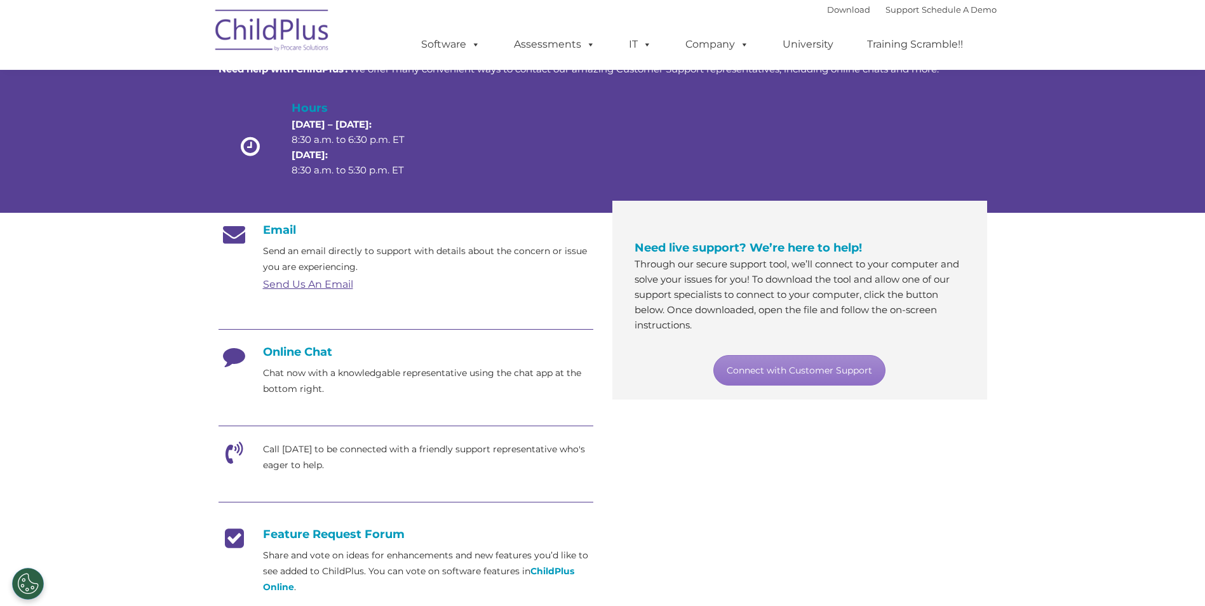
scroll to position [81, 0]
click at [36, 585] on button "Cookies Settings" at bounding box center [28, 584] width 32 height 32
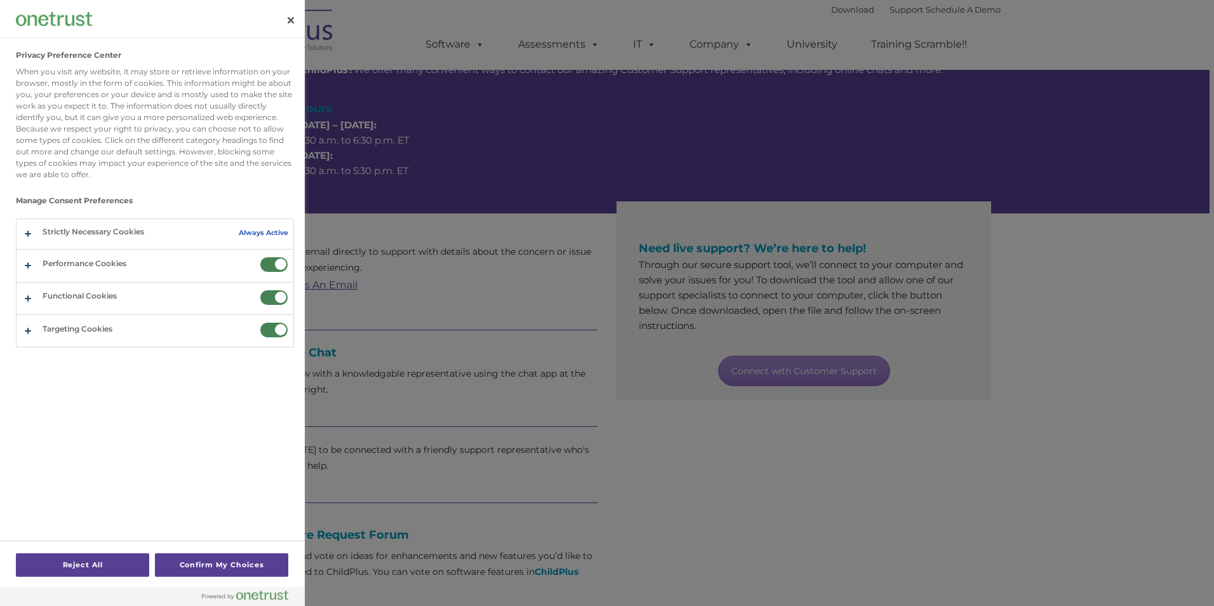
click at [159, 579] on div "Reject All Confirm My Choices" at bounding box center [152, 564] width 273 height 46
click at [166, 571] on button "Confirm My Choices" at bounding box center [221, 564] width 133 height 23
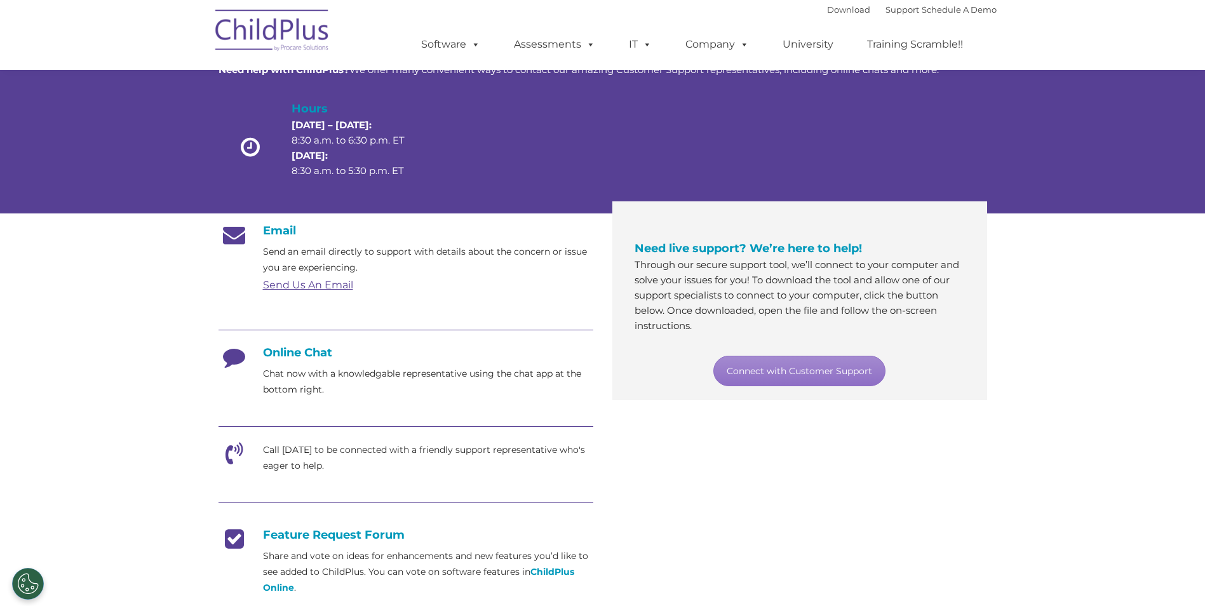
click at [314, 349] on h4 "Online Chat" at bounding box center [405, 353] width 375 height 14
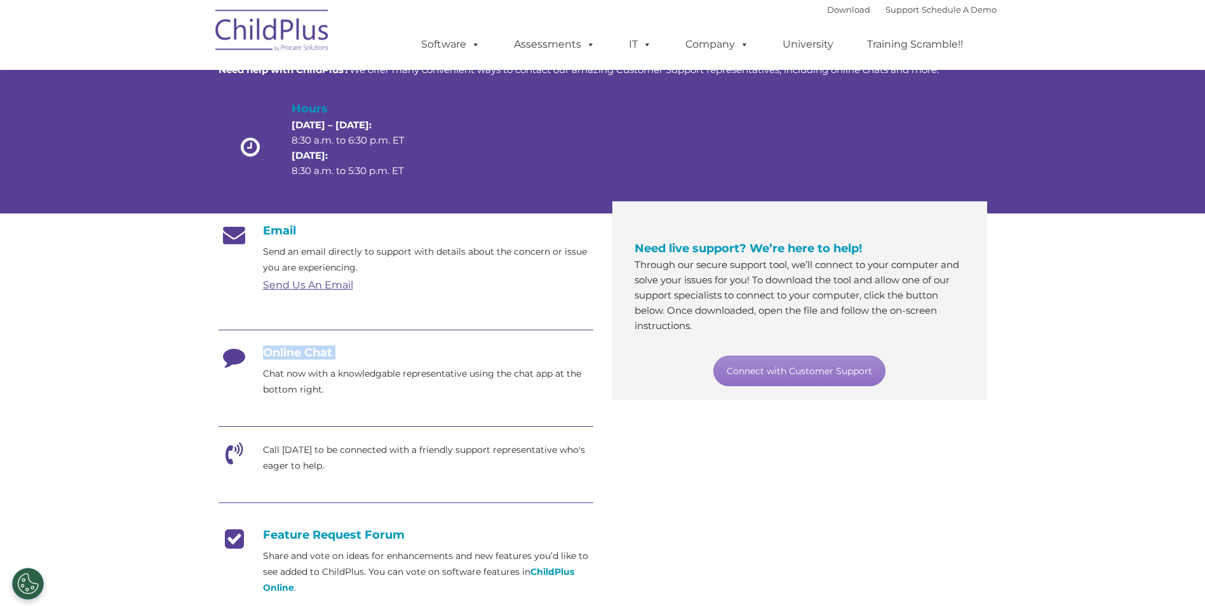
scroll to position [0, 0]
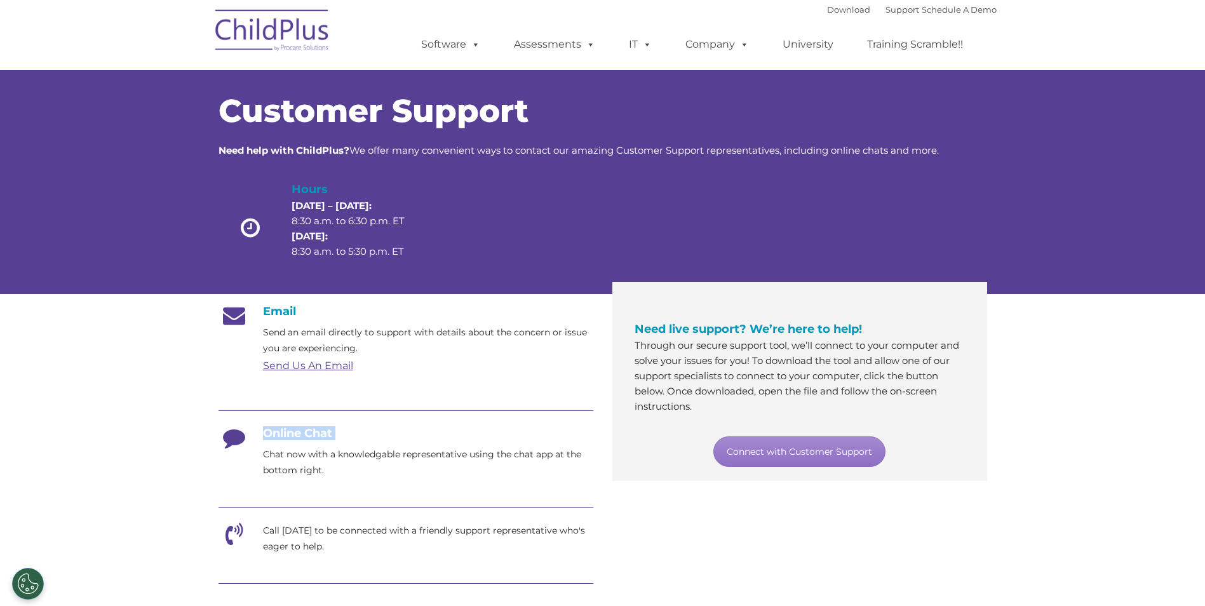
click at [336, 432] on h4 "Online Chat" at bounding box center [405, 433] width 375 height 14
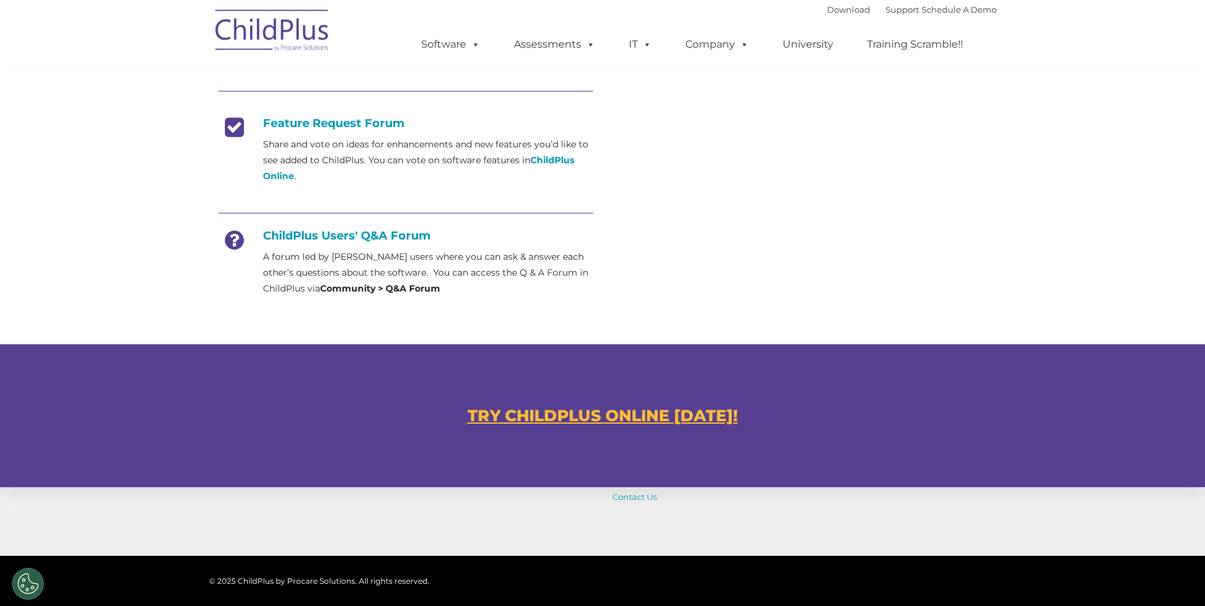
scroll to position [499, 0]
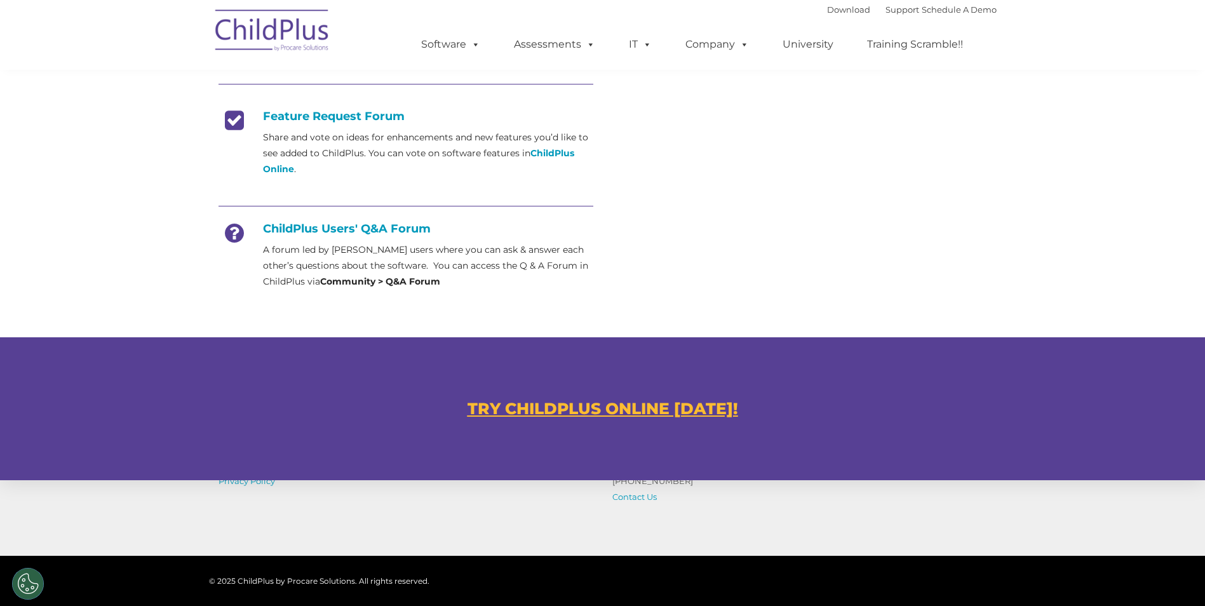
click at [587, 413] on u "TRY CHILDPLUS ONLINE [DATE]!" at bounding box center [602, 408] width 271 height 19
